Goal: Information Seeking & Learning: Learn about a topic

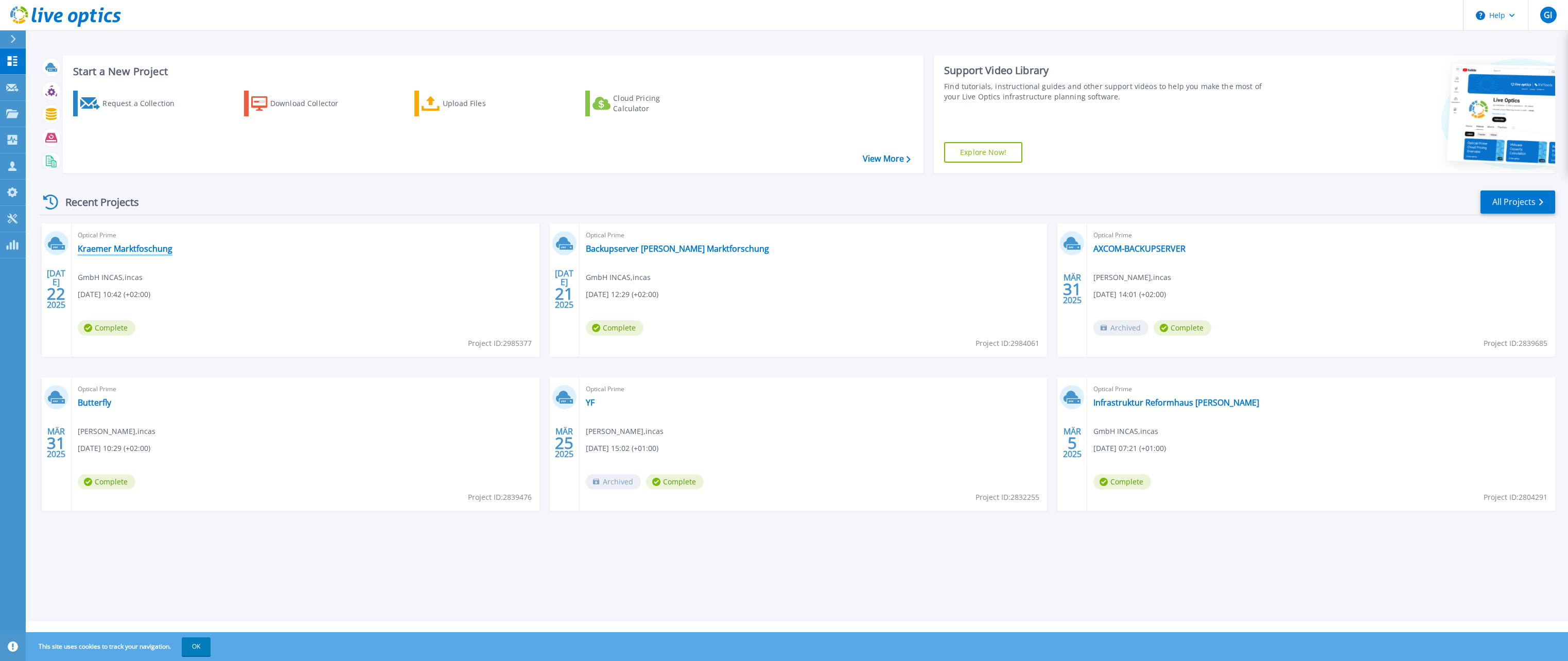
click at [150, 248] on link "Kraemer Marktfoschung" at bounding box center [125, 248] width 95 height 10
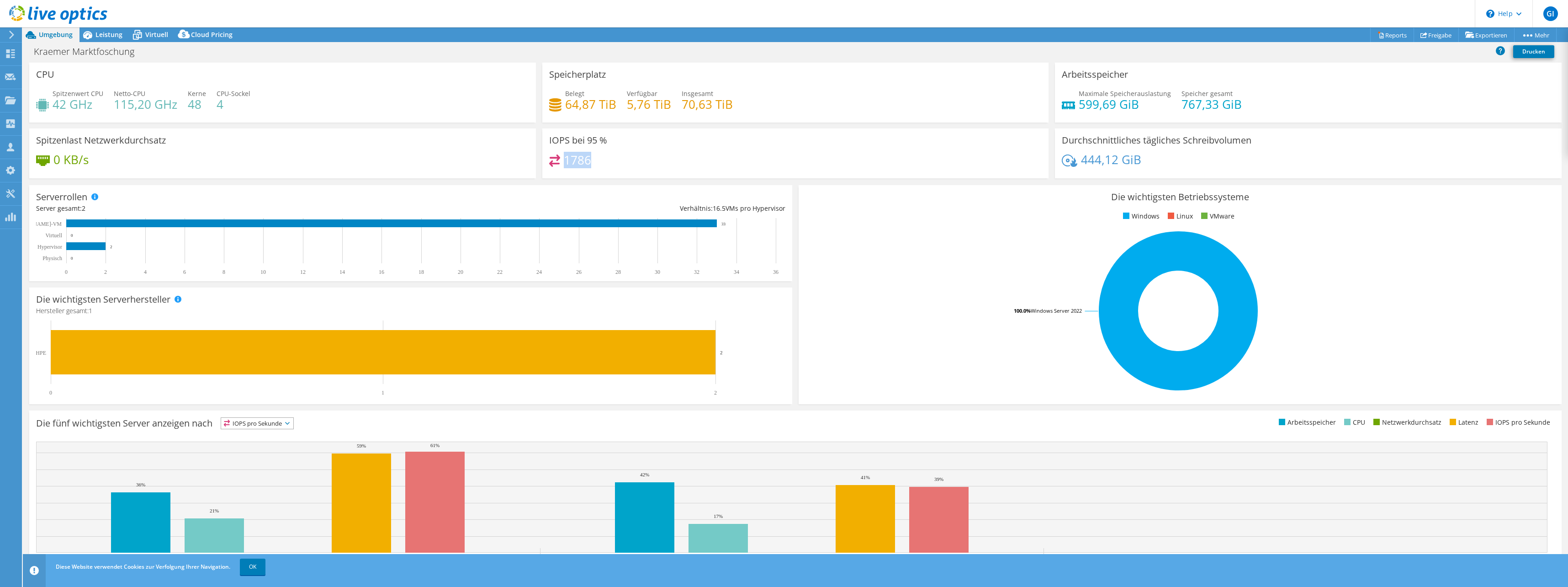
drag, startPoint x: 562, startPoint y: 160, endPoint x: 595, endPoint y: 160, distance: 33.0
click at [595, 160] on div "1786" at bounding box center [796, 164] width 493 height 19
click at [595, 163] on div "1786" at bounding box center [796, 164] width 493 height 19
click at [94, 33] on icon at bounding box center [88, 35] width 16 height 16
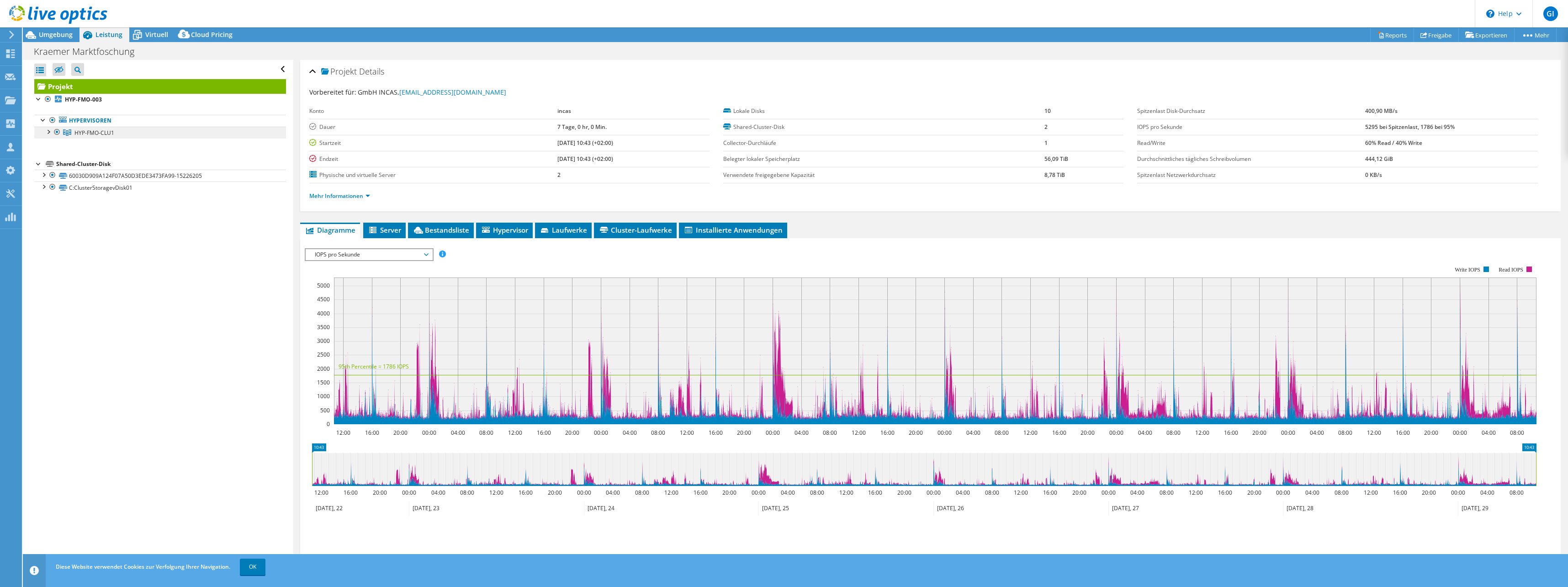
click at [89, 130] on span "HYP-FMO-CLU1" at bounding box center [94, 133] width 40 height 8
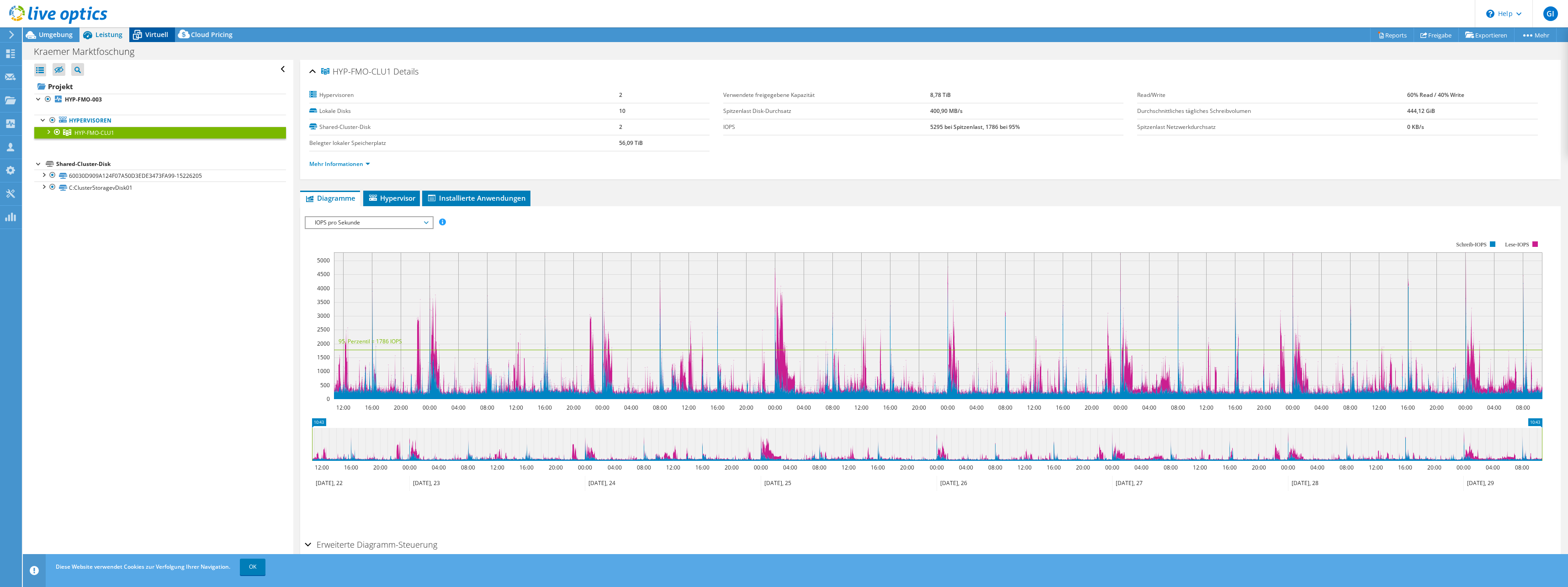
click at [150, 36] on span "Virtuell" at bounding box center [157, 35] width 23 height 9
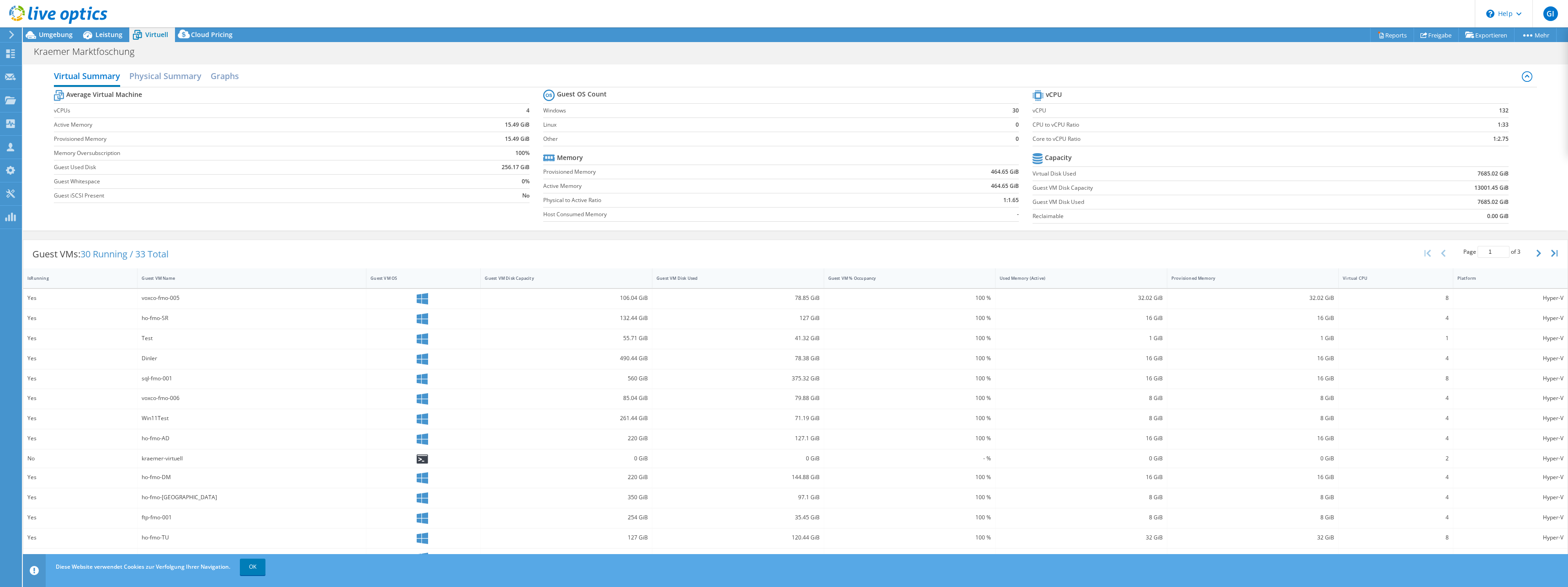
drag, startPoint x: 455, startPoint y: 170, endPoint x: 488, endPoint y: 167, distance: 33.1
click at [488, 167] on td "256.17 GiB" at bounding box center [472, 167] width 114 height 14
click at [483, 167] on td "256.17 GiB" at bounding box center [472, 167] width 114 height 14
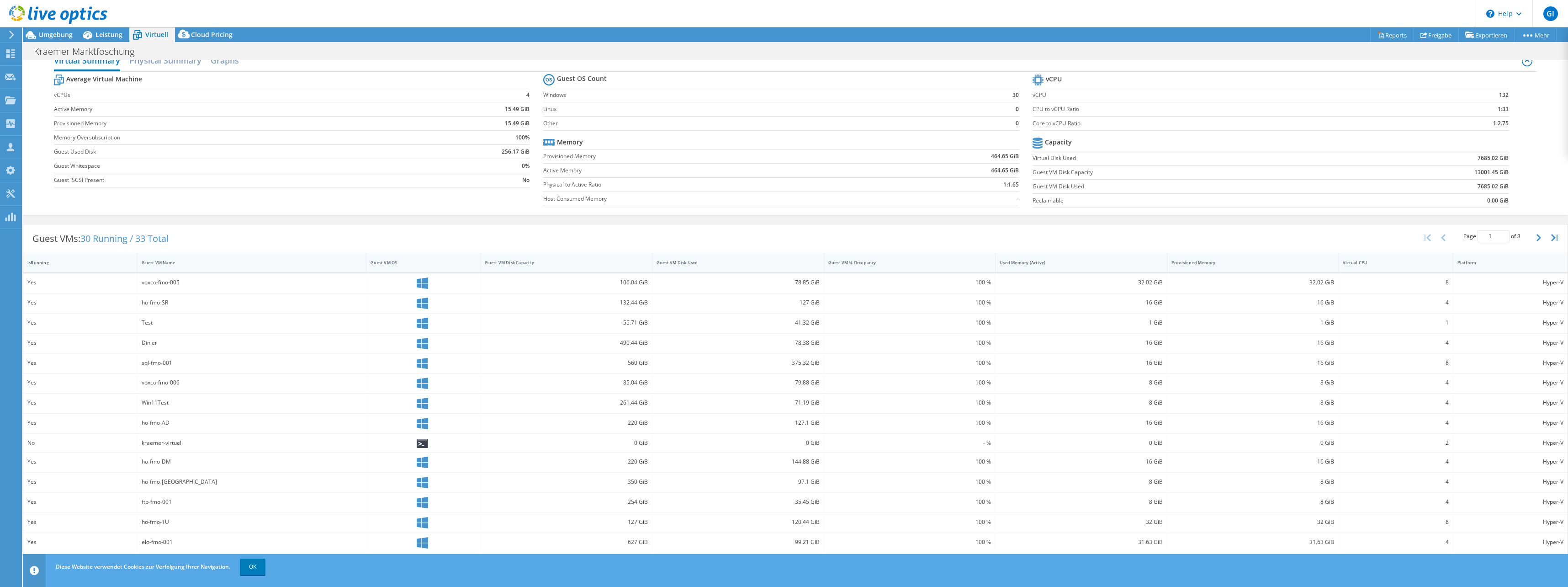
scroll to position [23, 0]
click at [1391, 228] on button "button" at bounding box center [1540, 230] width 16 height 18
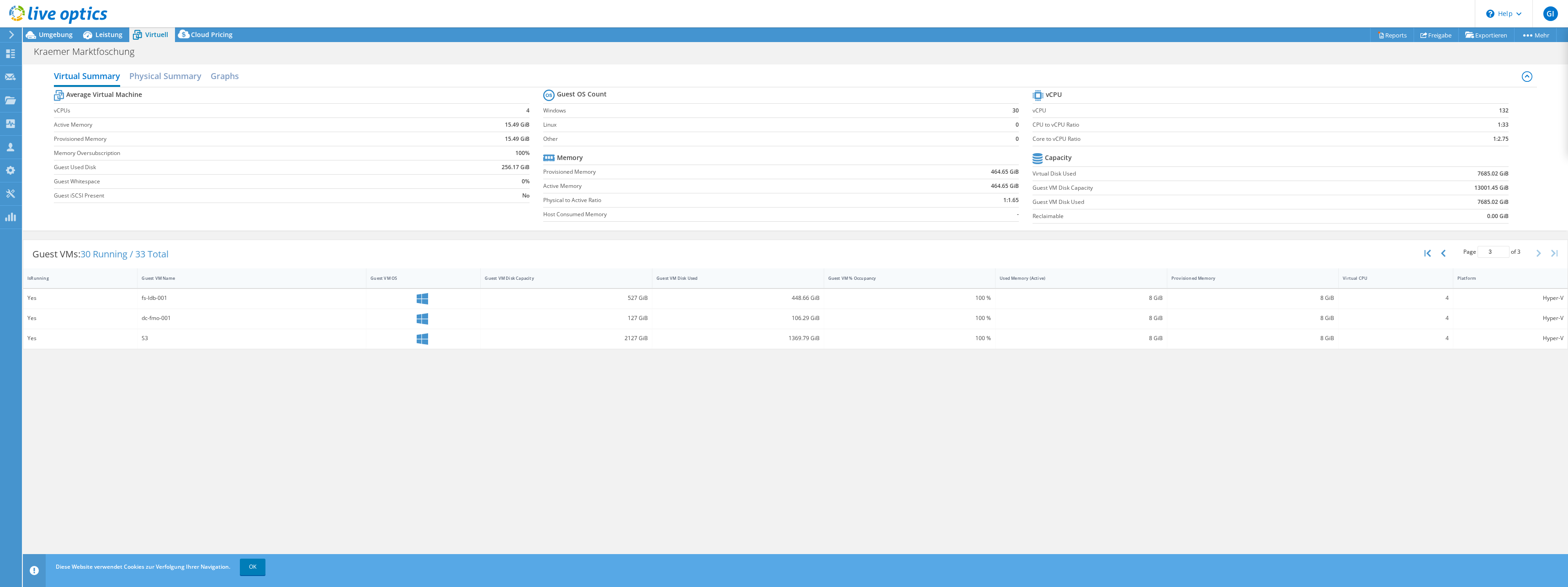
scroll to position [0, 0]
click at [1391, 252] on button "button" at bounding box center [1444, 253] width 16 height 18
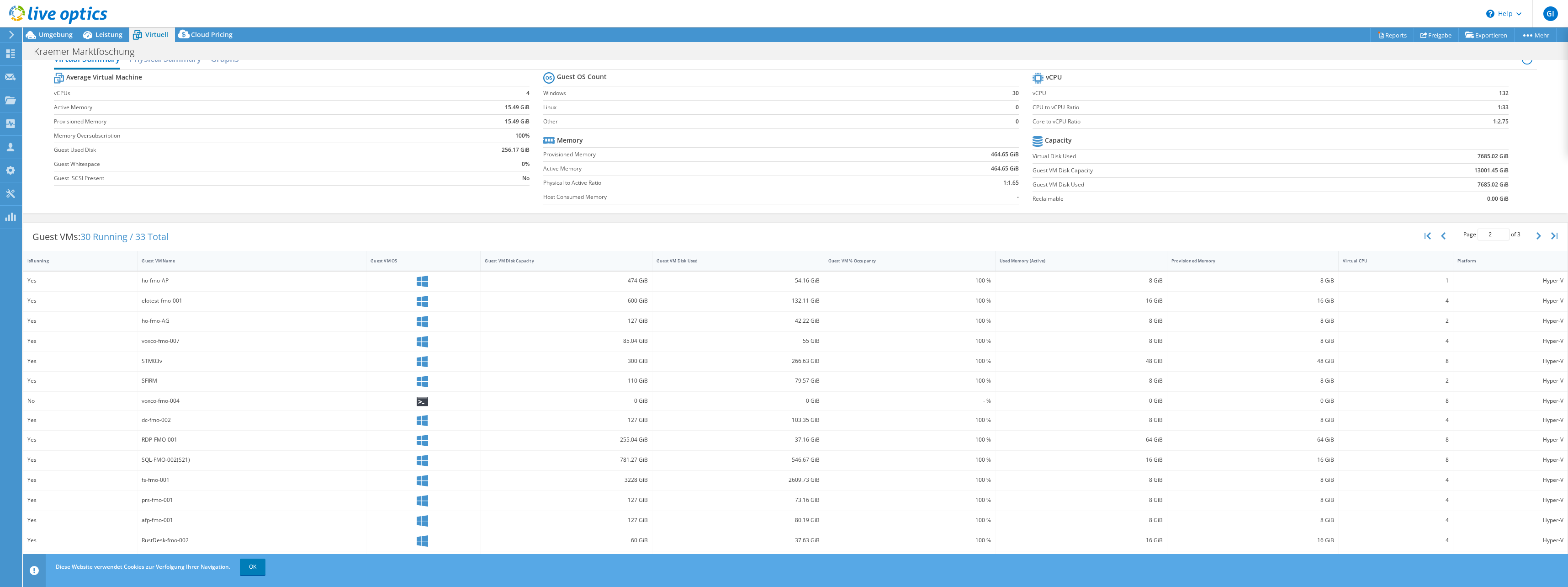
scroll to position [24, 0]
click at [254, 567] on link "OK" at bounding box center [253, 566] width 26 height 16
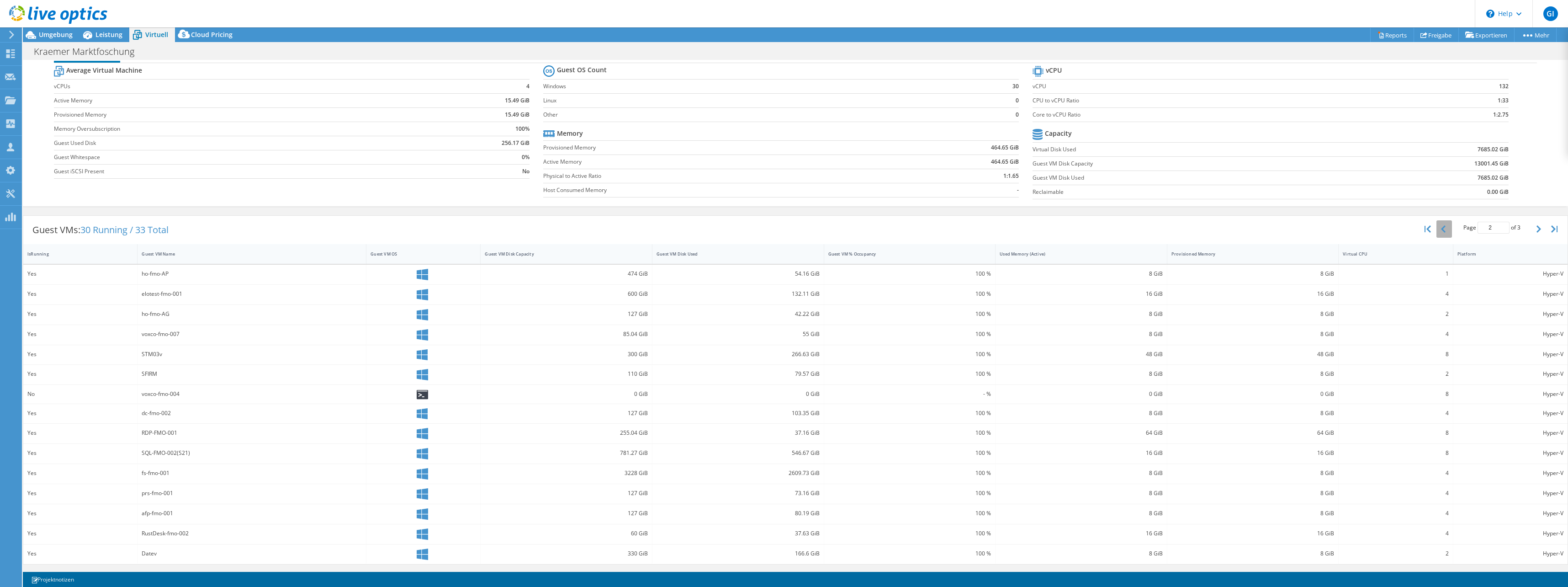
click at [1391, 226] on button "button" at bounding box center [1444, 229] width 16 height 18
type input "1"
